Goal: Task Accomplishment & Management: Manage account settings

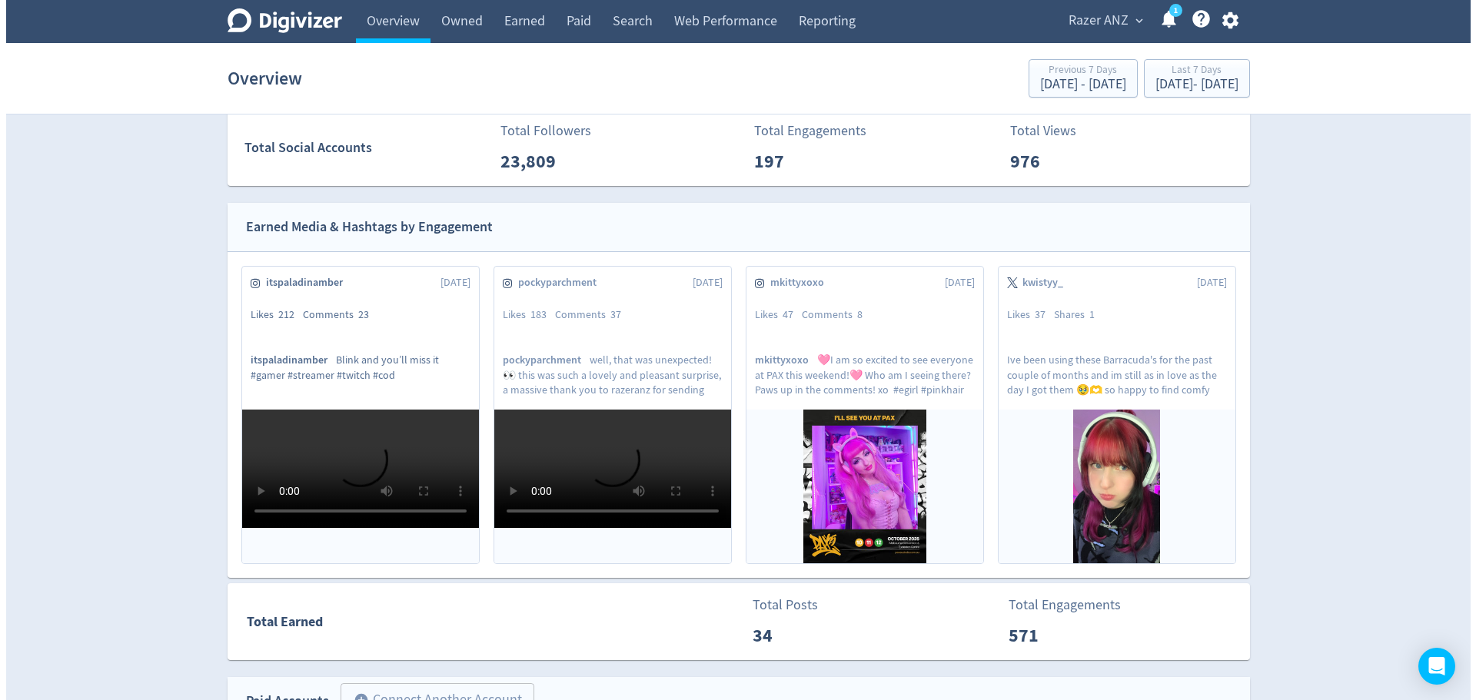
scroll to position [346, 0]
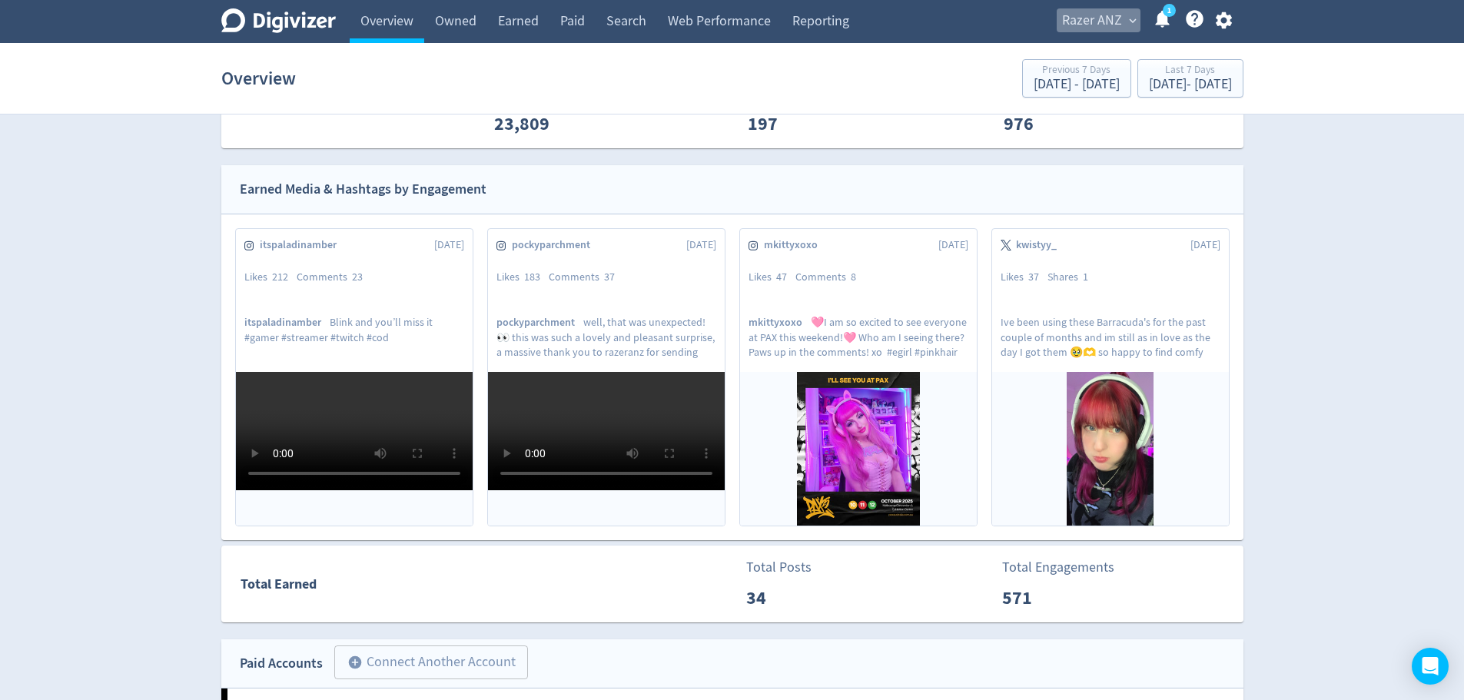
click at [1074, 12] on span "Razer ANZ" at bounding box center [1092, 20] width 60 height 25
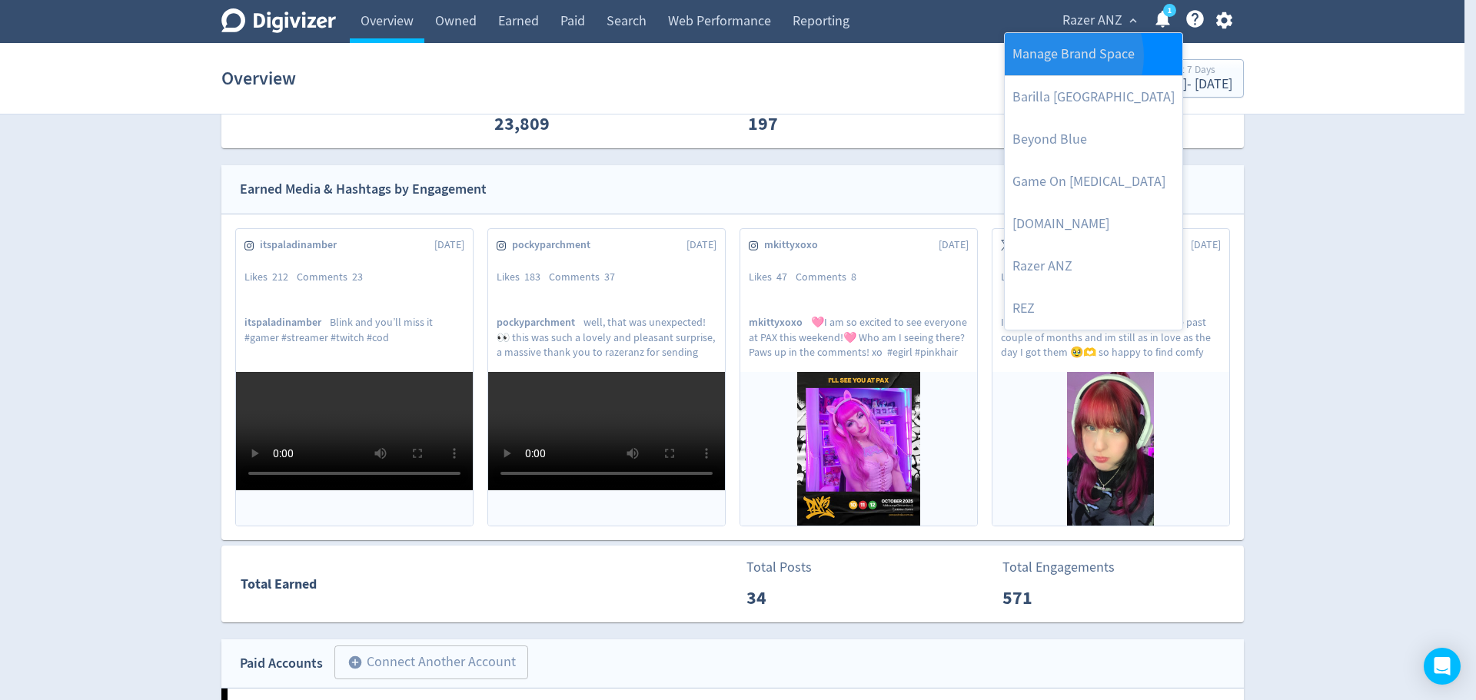
click at [1054, 56] on link "Manage Brand Space" at bounding box center [1093, 54] width 178 height 42
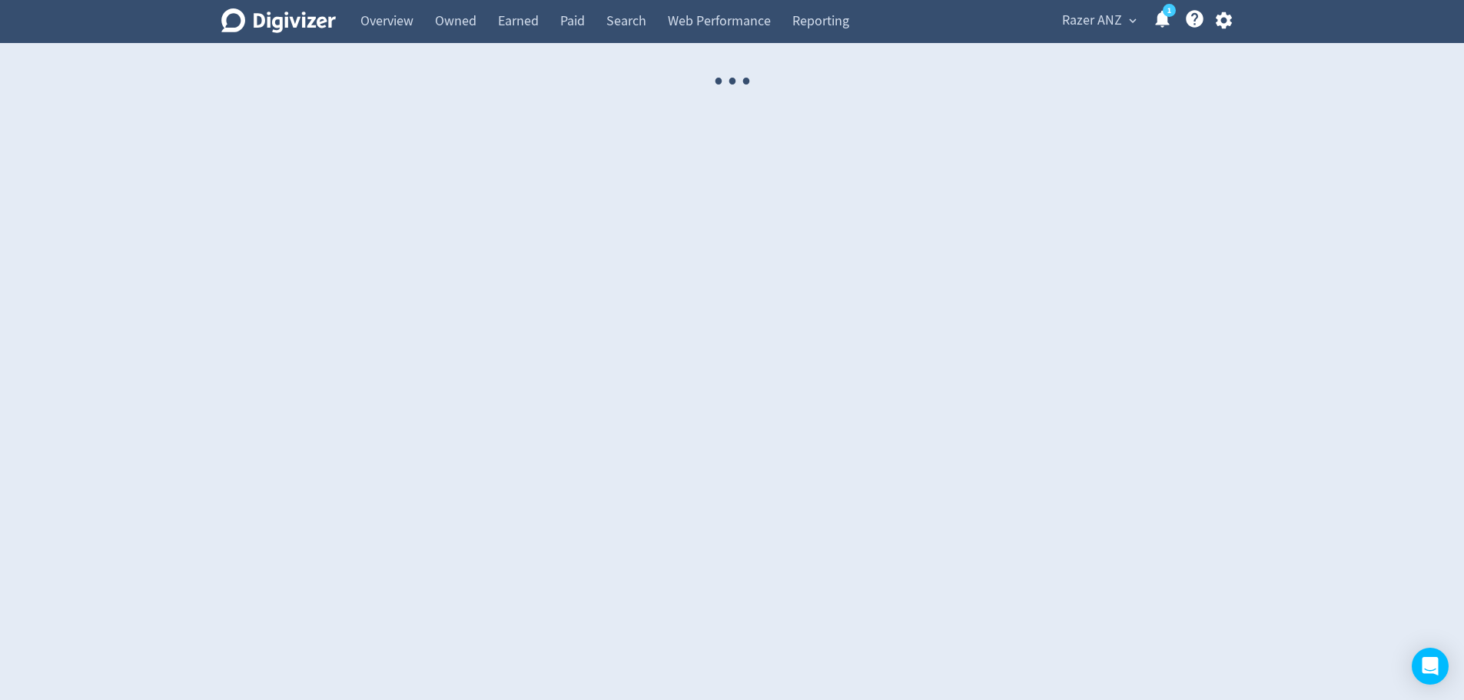
select select "USER"
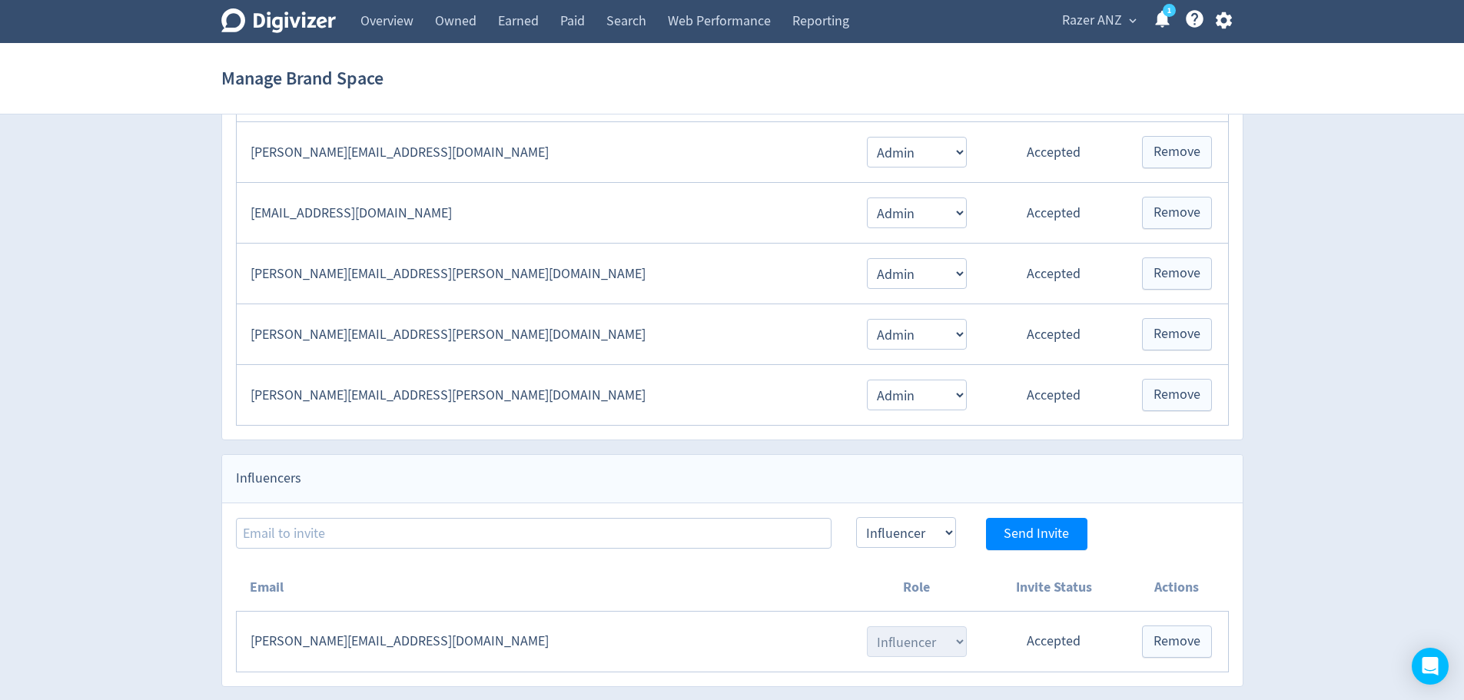
scroll to position [789, 0]
click at [1104, 25] on span "Razer ANZ" at bounding box center [1092, 20] width 60 height 25
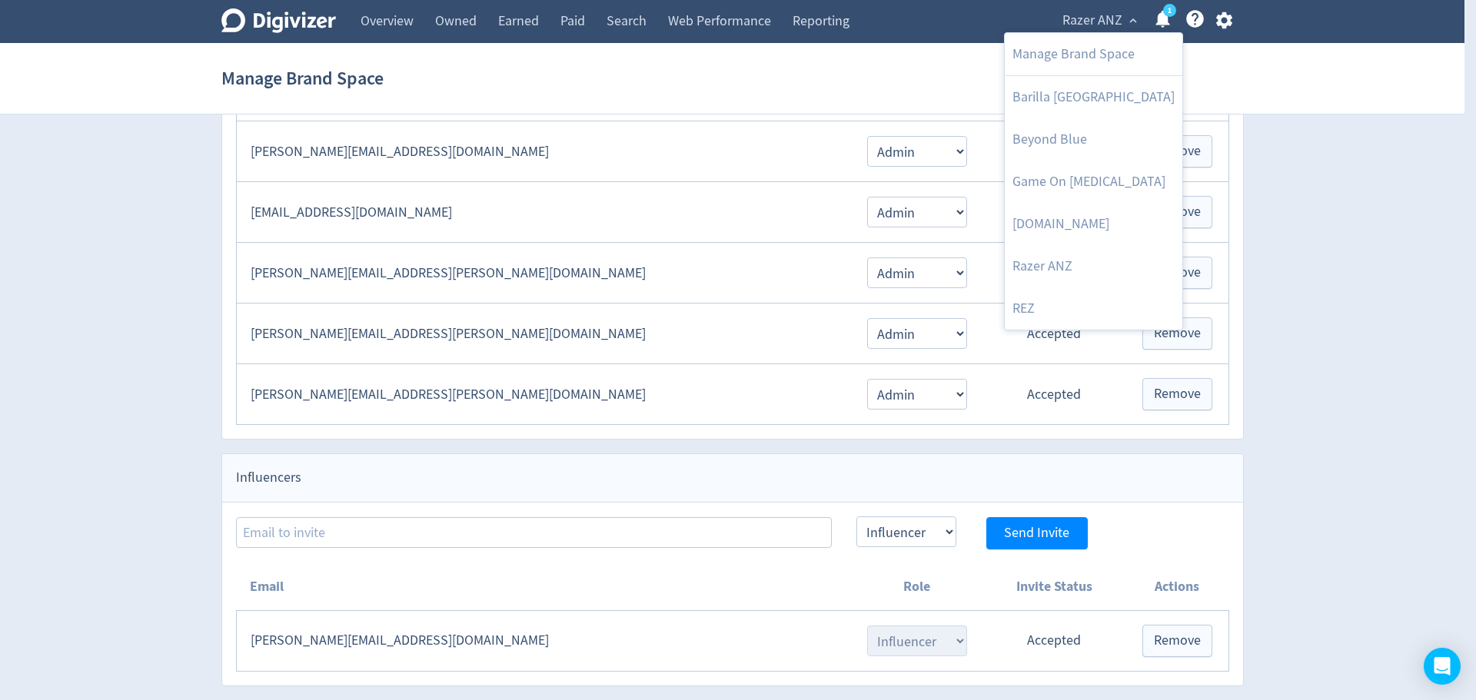
click at [757, 93] on div at bounding box center [738, 350] width 1476 height 700
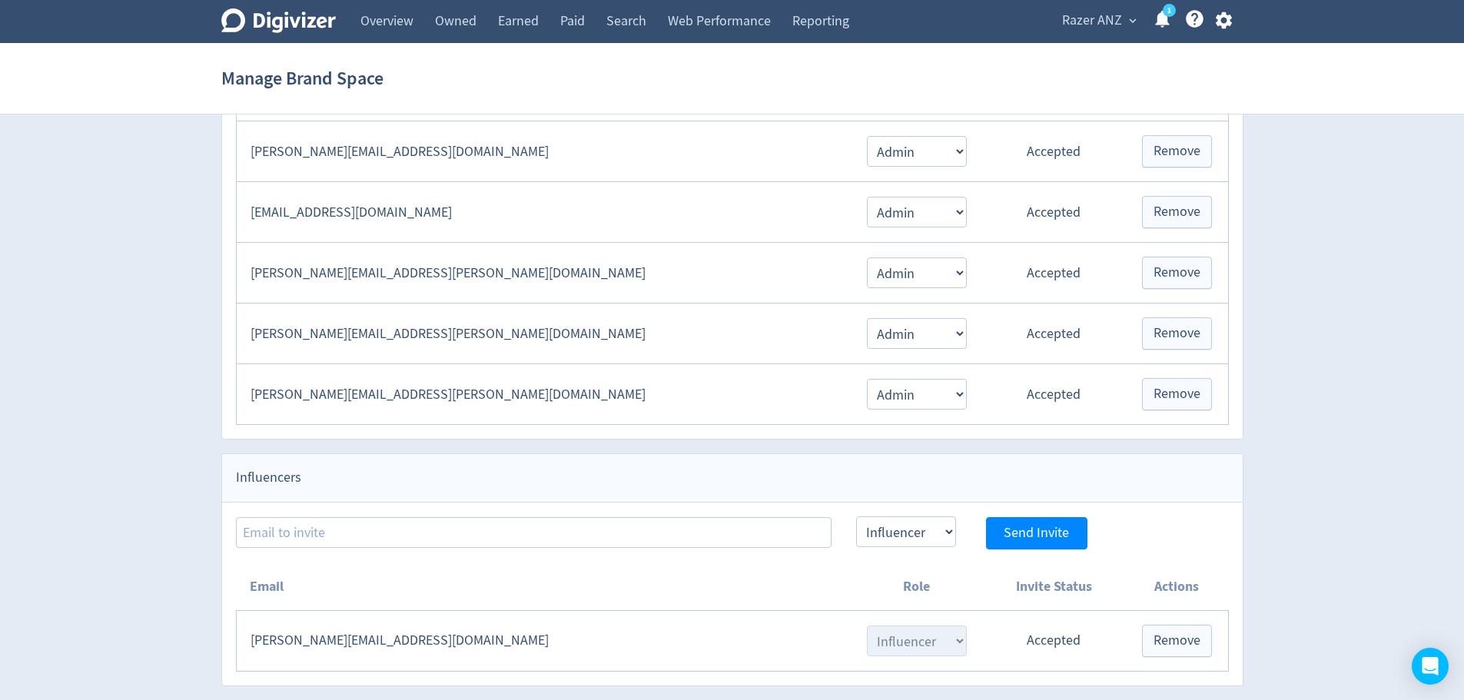
click at [1071, 25] on span "Razer ANZ" at bounding box center [1092, 20] width 60 height 25
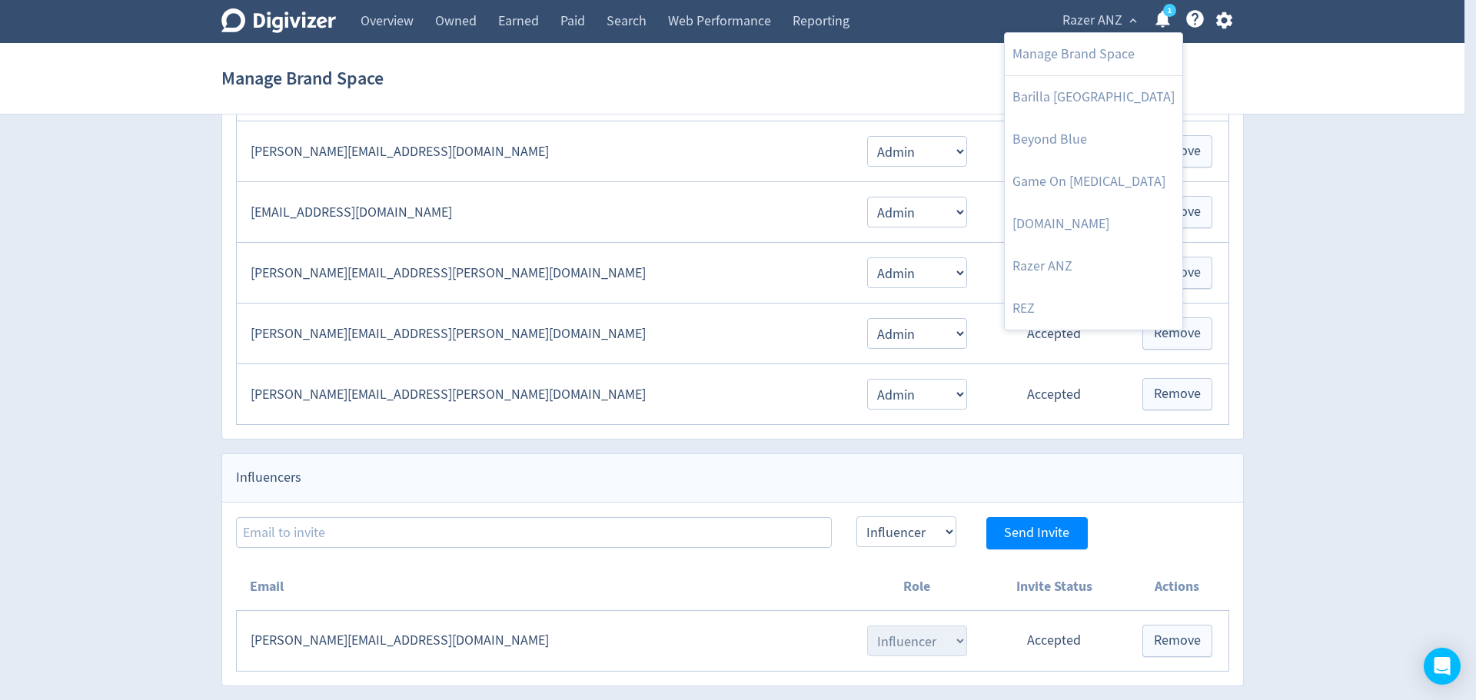
click at [935, 56] on div at bounding box center [738, 350] width 1476 height 700
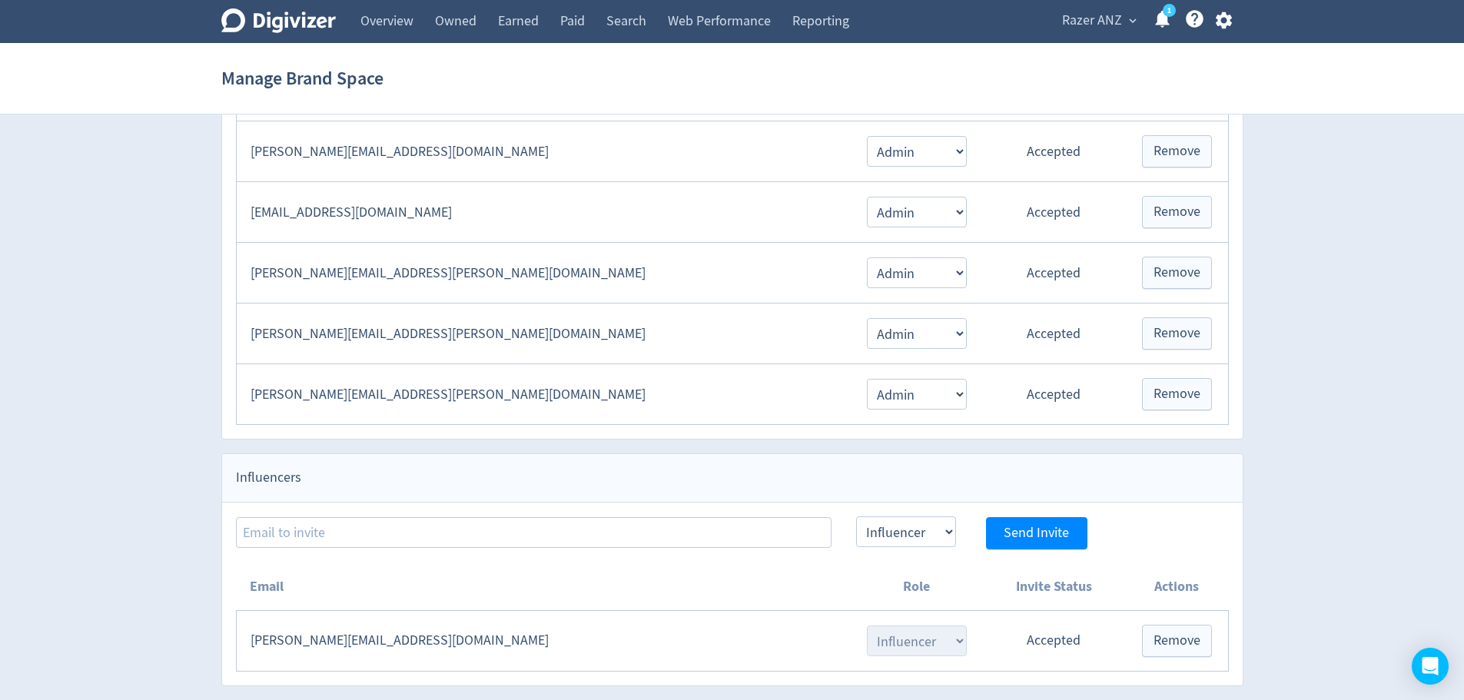
click at [1101, 7] on div "Razer ANZ expand_more 1 Help Center - Searchable support on using Digivizer" at bounding box center [1144, 21] width 198 height 43
click at [1097, 12] on span "Razer ANZ" at bounding box center [1092, 20] width 60 height 25
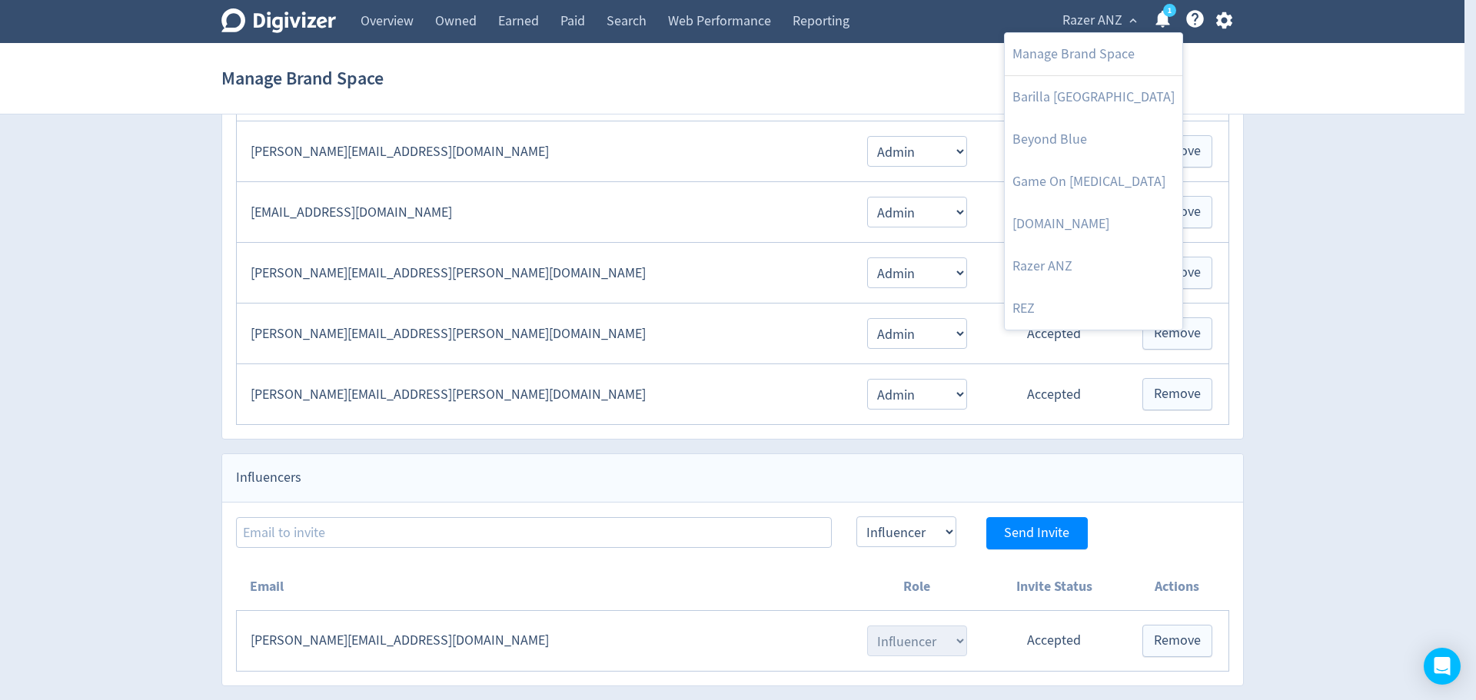
click at [807, 88] on div at bounding box center [738, 350] width 1476 height 700
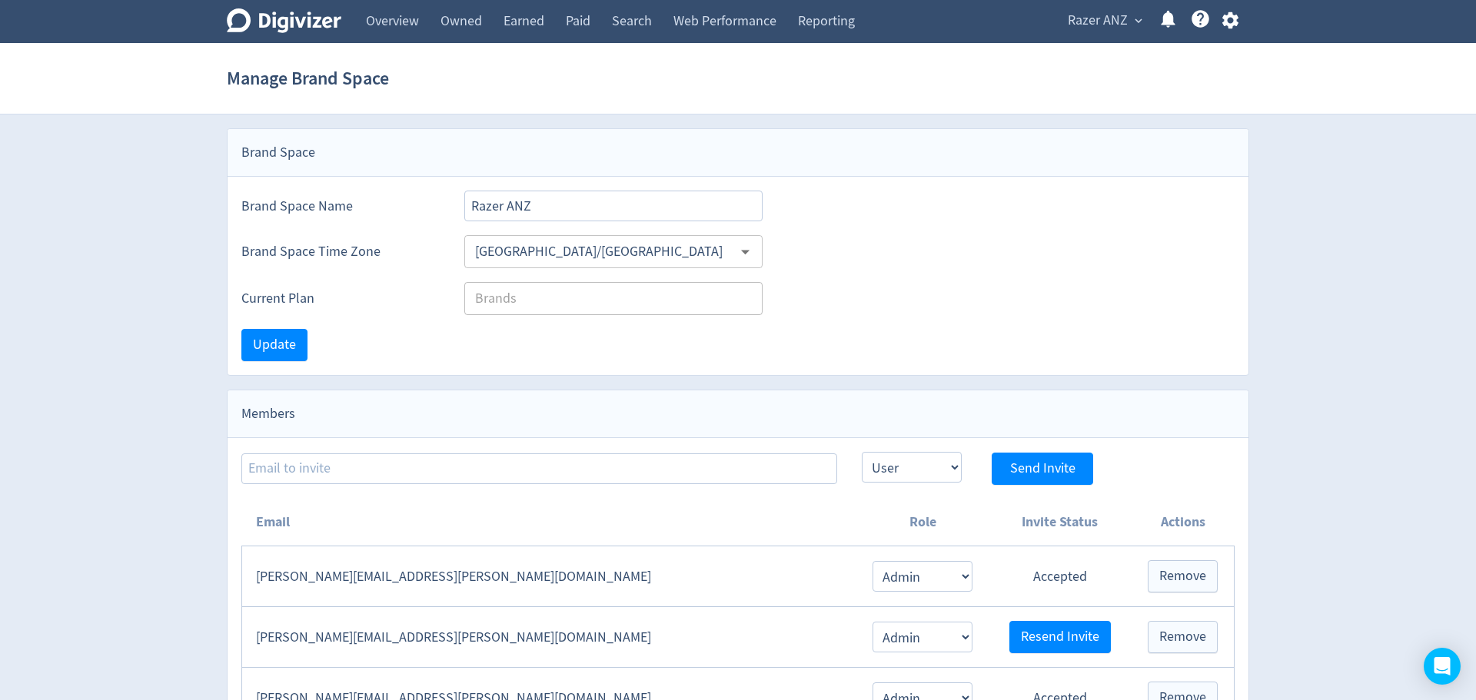
select select "USER"
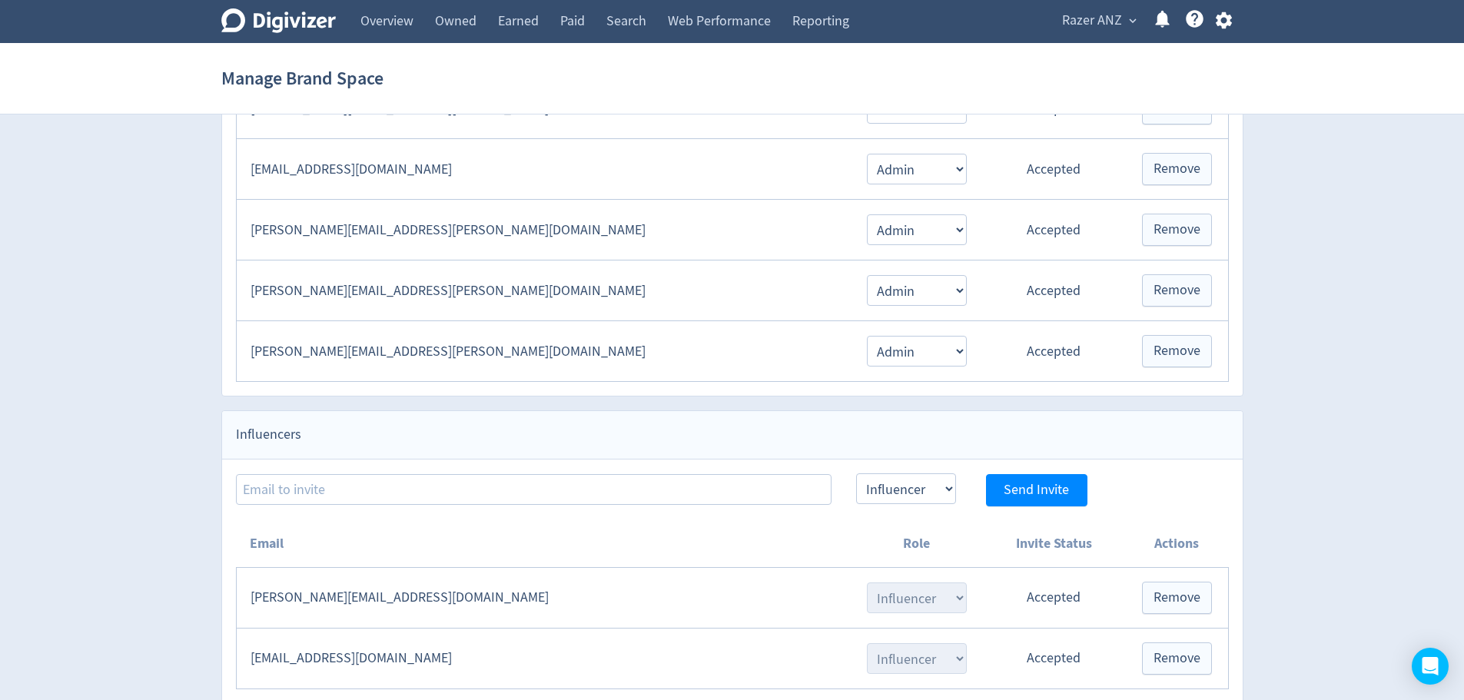
scroll to position [850, 0]
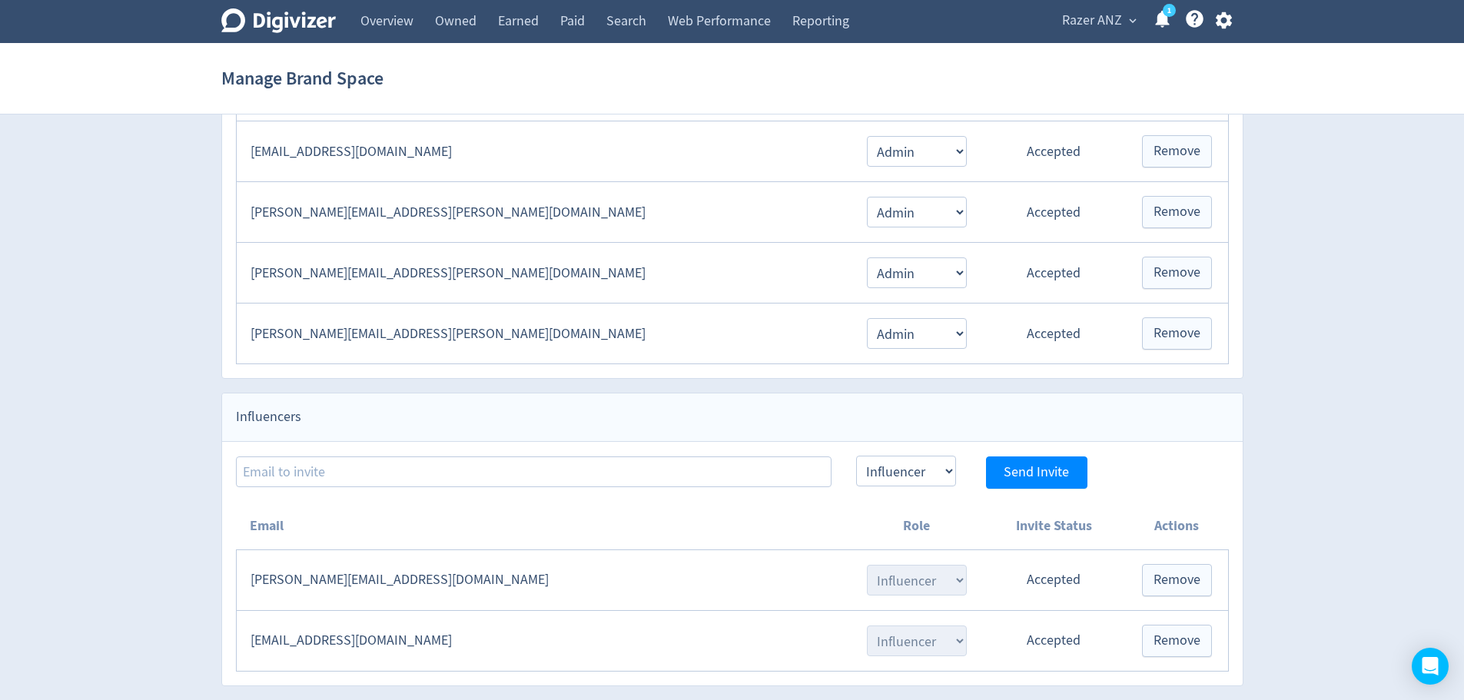
click at [399, 629] on td "[EMAIL_ADDRESS][DOMAIN_NAME]" at bounding box center [543, 640] width 615 height 61
click at [325, 639] on td "[EMAIL_ADDRESS][DOMAIN_NAME]" at bounding box center [543, 640] width 615 height 61
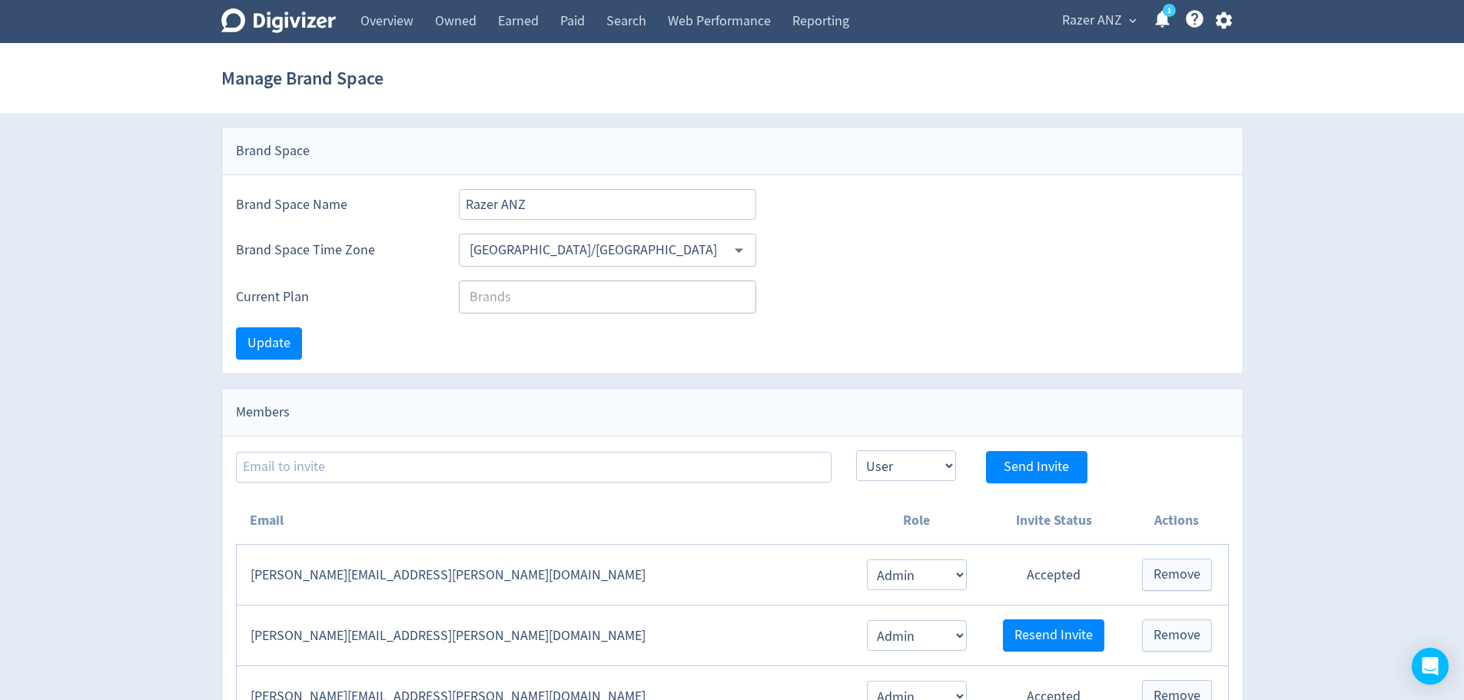
scroll to position [0, 0]
click at [384, 21] on link "Overview" at bounding box center [387, 21] width 75 height 43
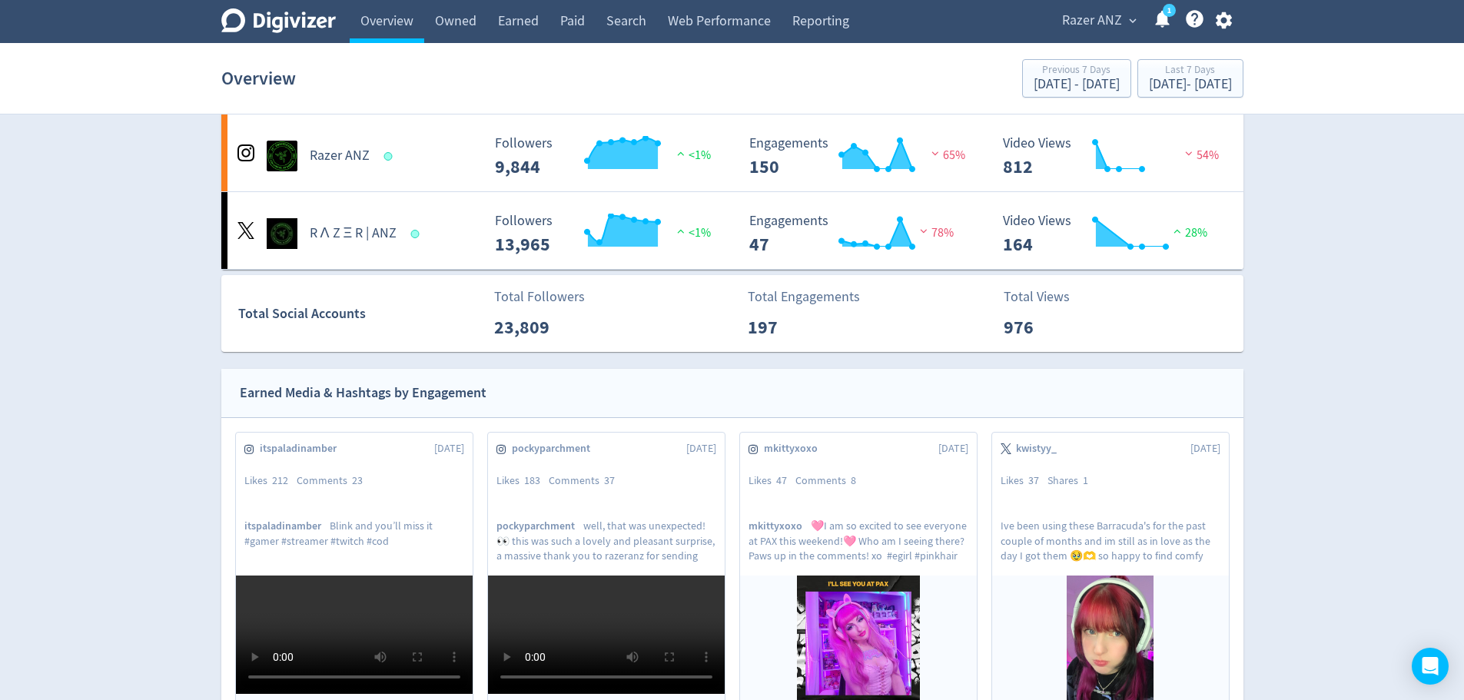
scroll to position [38, 0]
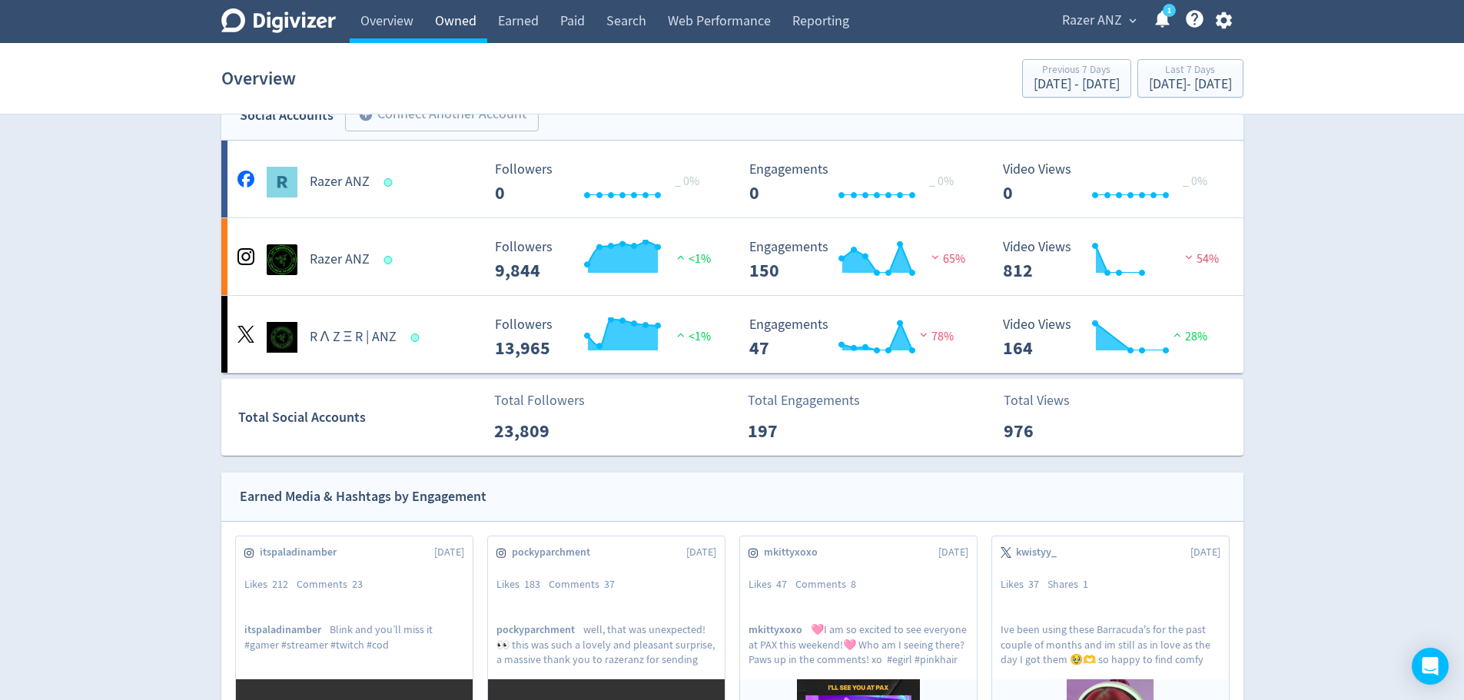
click at [463, 10] on link "Owned" at bounding box center [455, 21] width 63 height 43
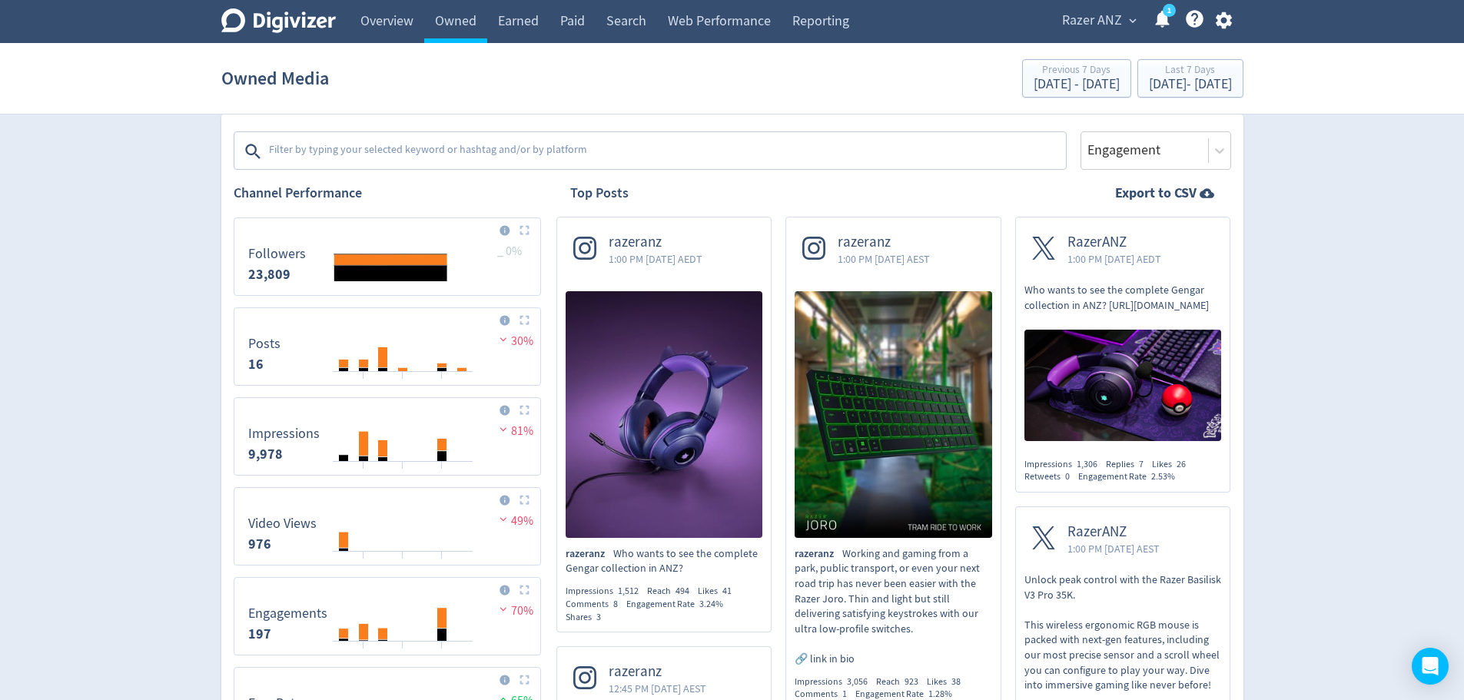
scroll to position [307, 0]
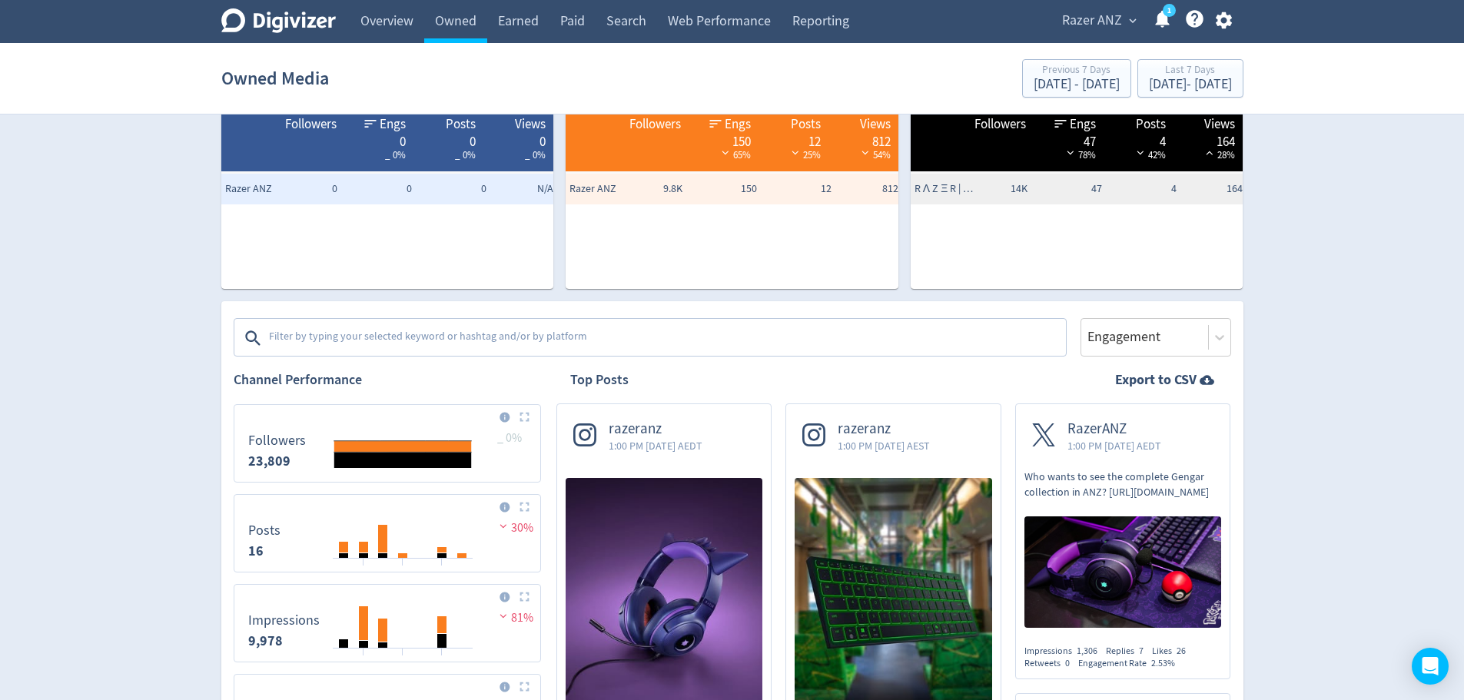
scroll to position [0, 0]
